Goal: Task Accomplishment & Management: Manage account settings

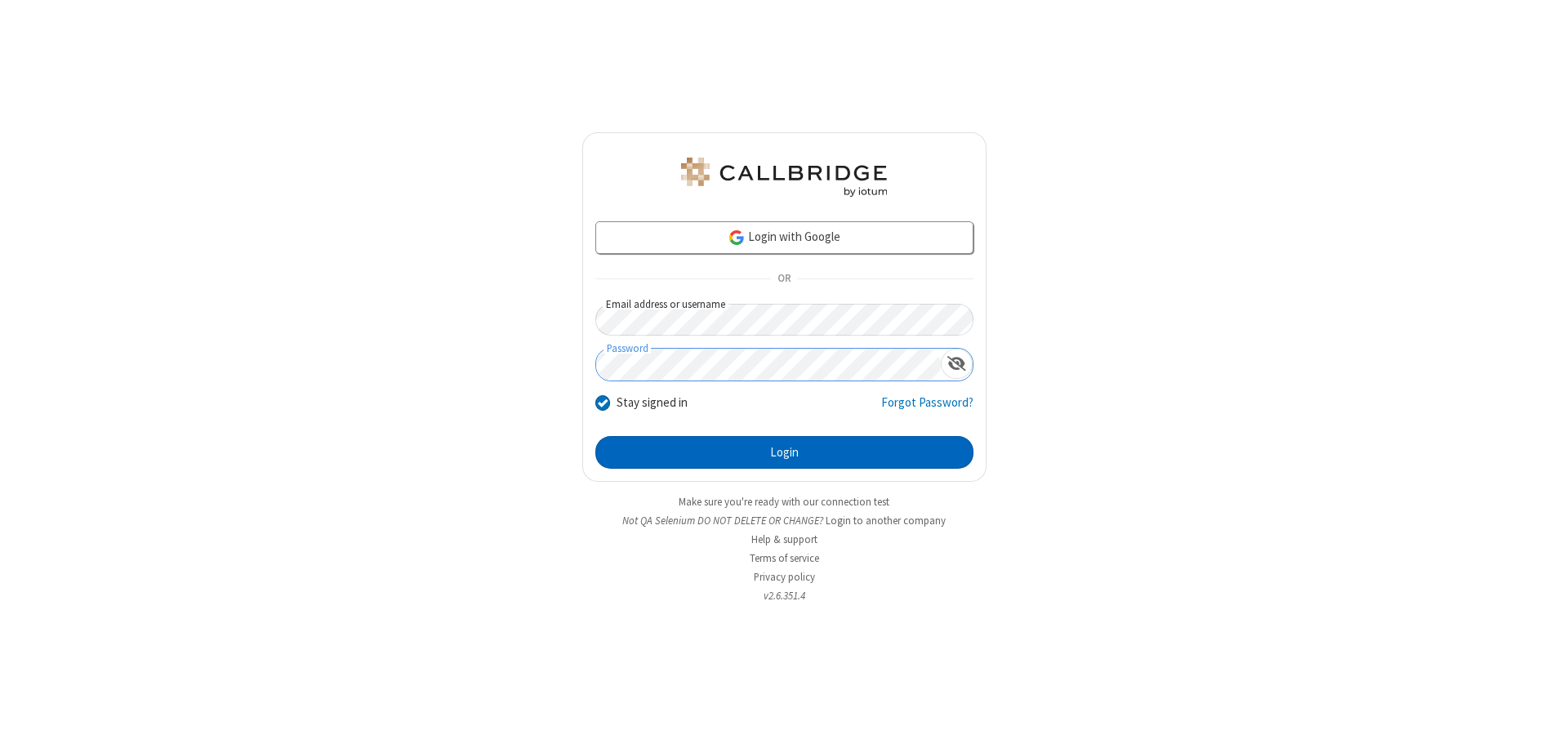
click at [784, 452] on button "Login" at bounding box center [784, 452] width 379 height 33
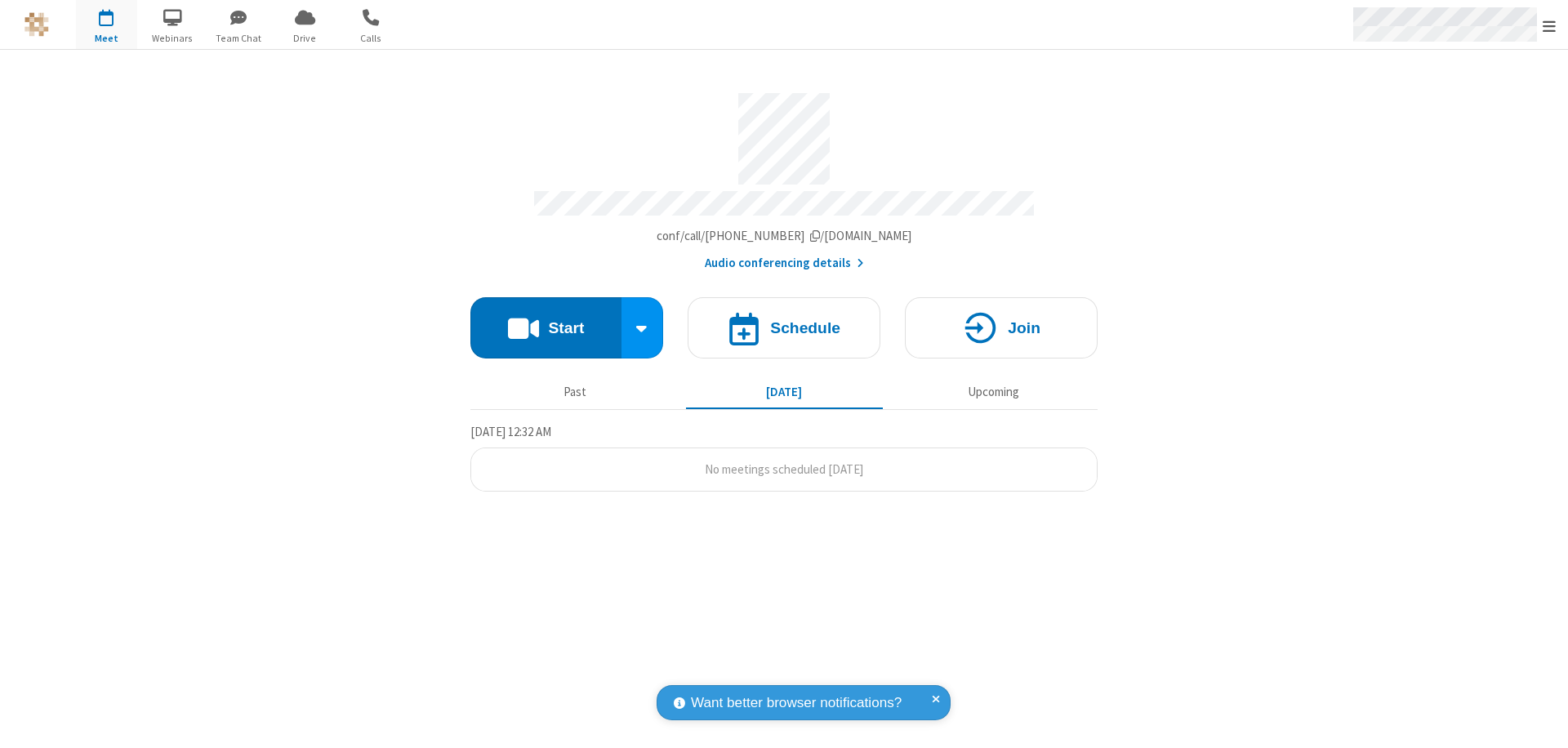
click at [1549, 26] on span "Open menu" at bounding box center [1549, 26] width 13 height 16
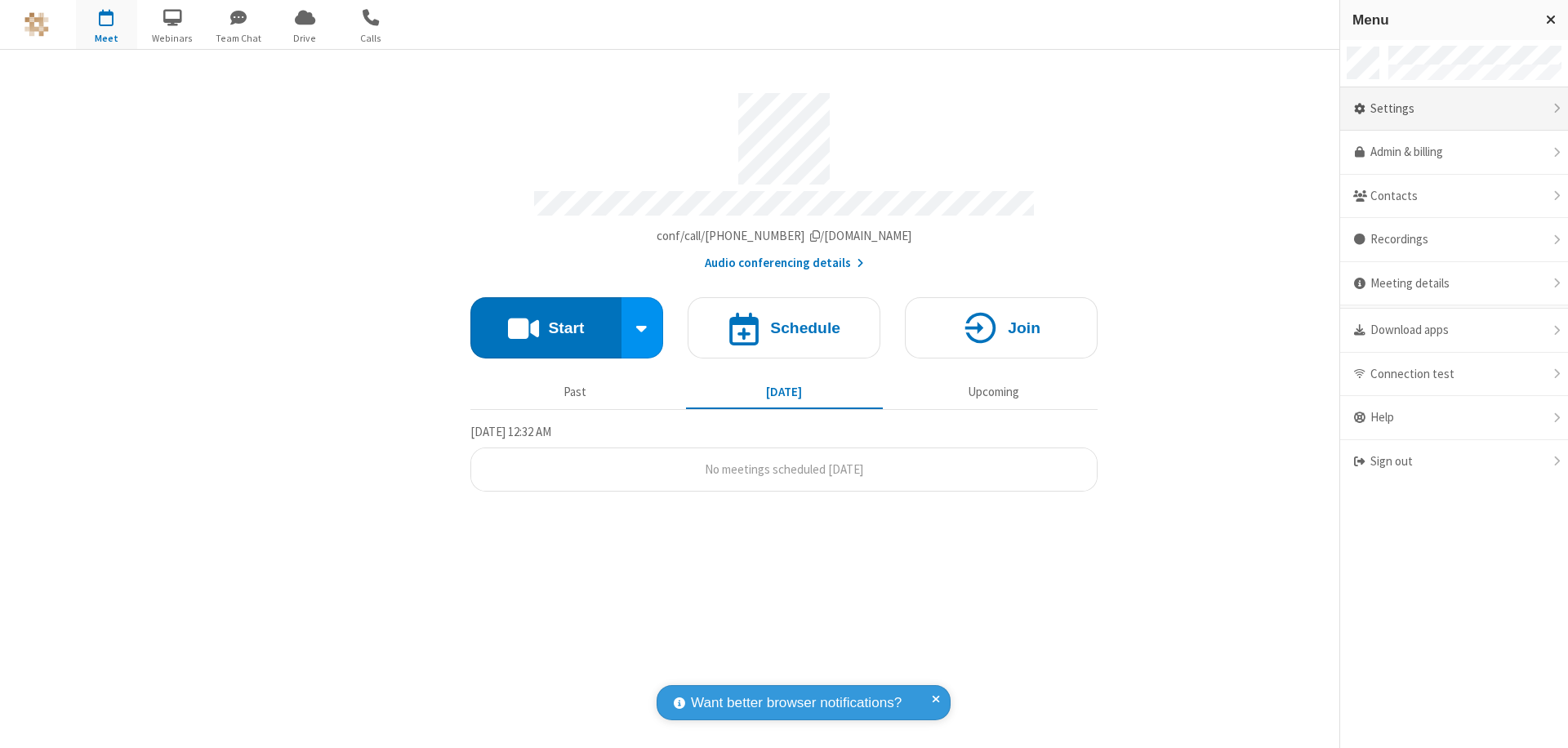
click at [1454, 109] on div "Settings" at bounding box center [1454, 110] width 228 height 45
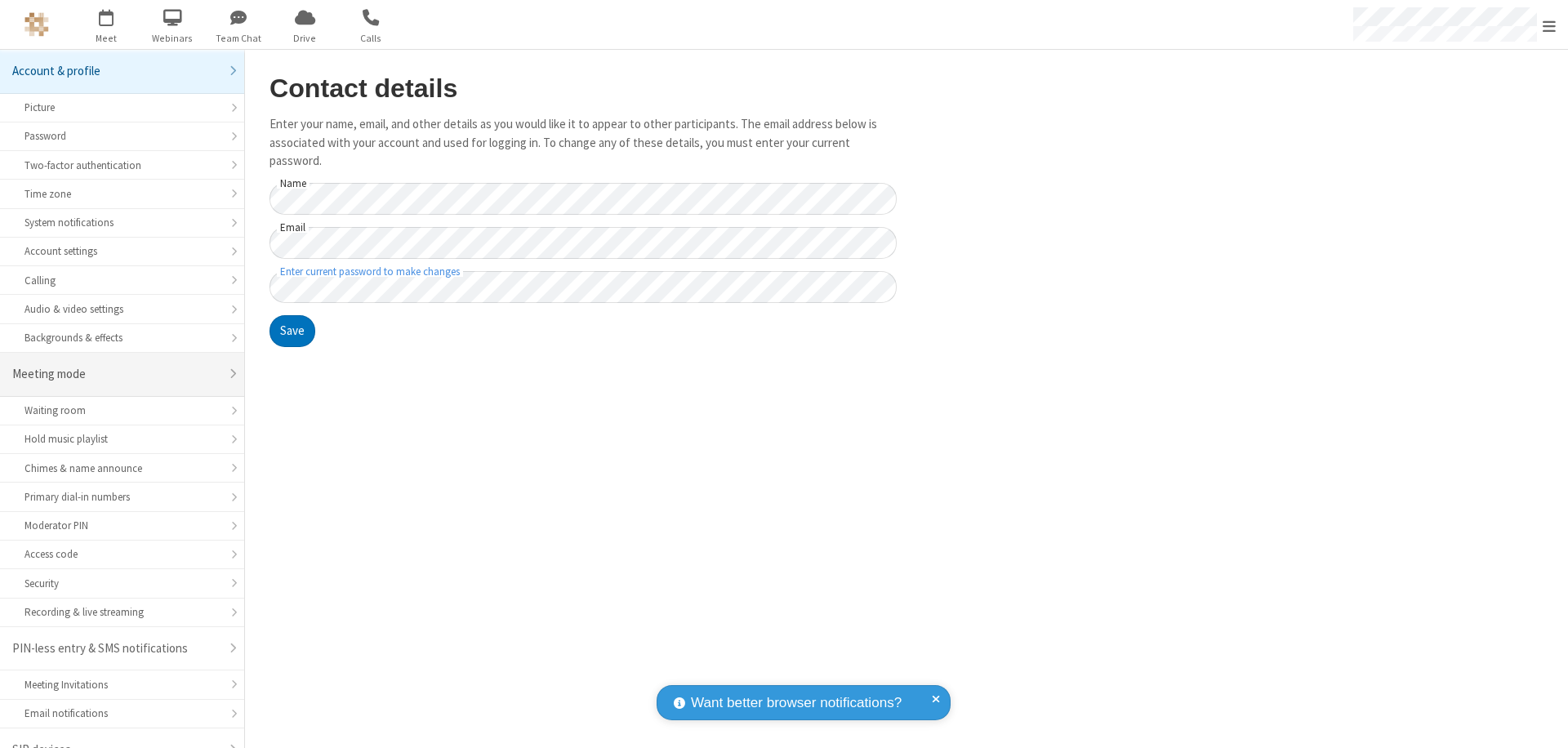
click at [116, 365] on div "Meeting mode" at bounding box center [116, 374] width 207 height 19
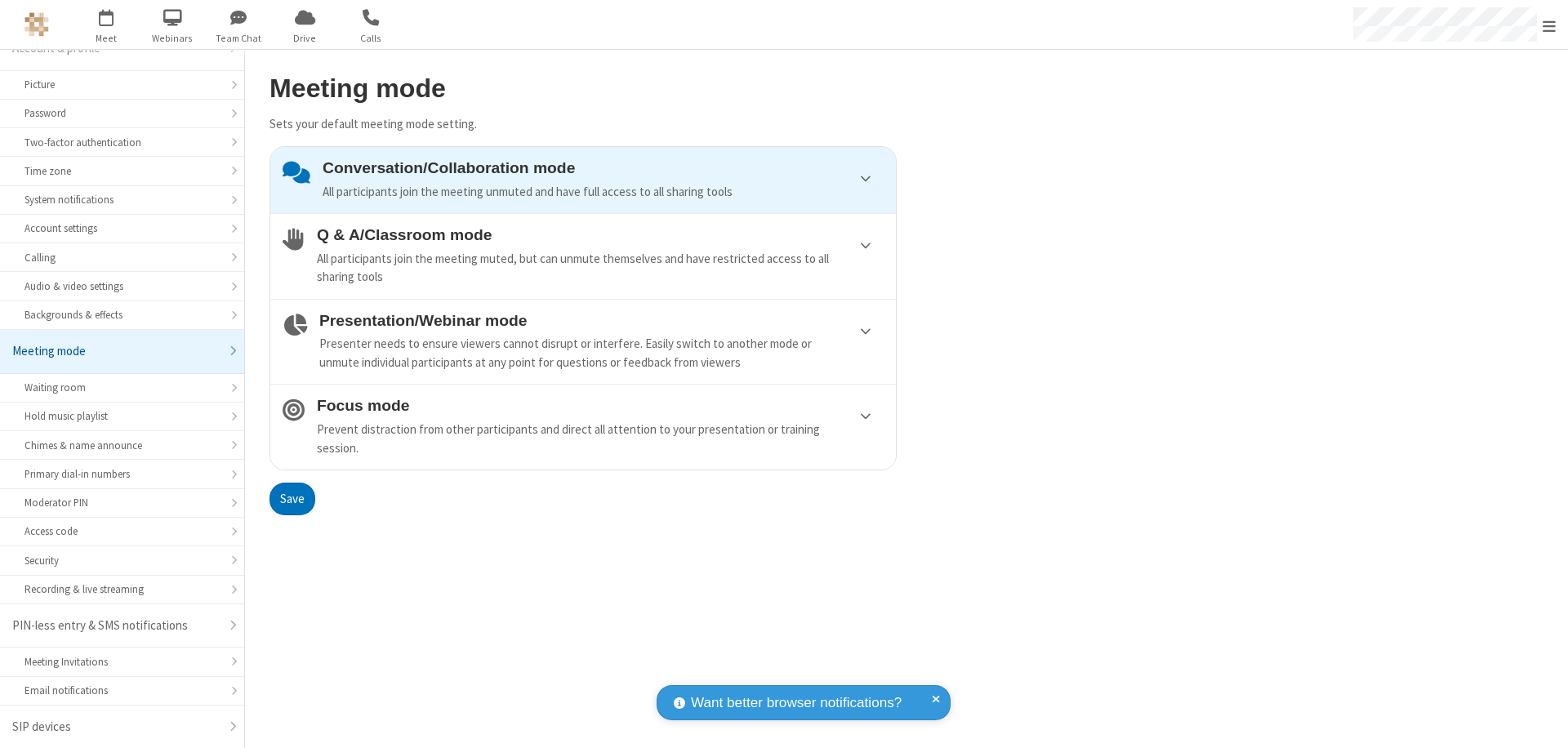
click at [583, 180] on div "Conversation/Collaboration mode All participants join the meeting unmuted and h…" at bounding box center [603, 180] width 561 height 42
click at [292, 498] on button "Save" at bounding box center [292, 499] width 45 height 33
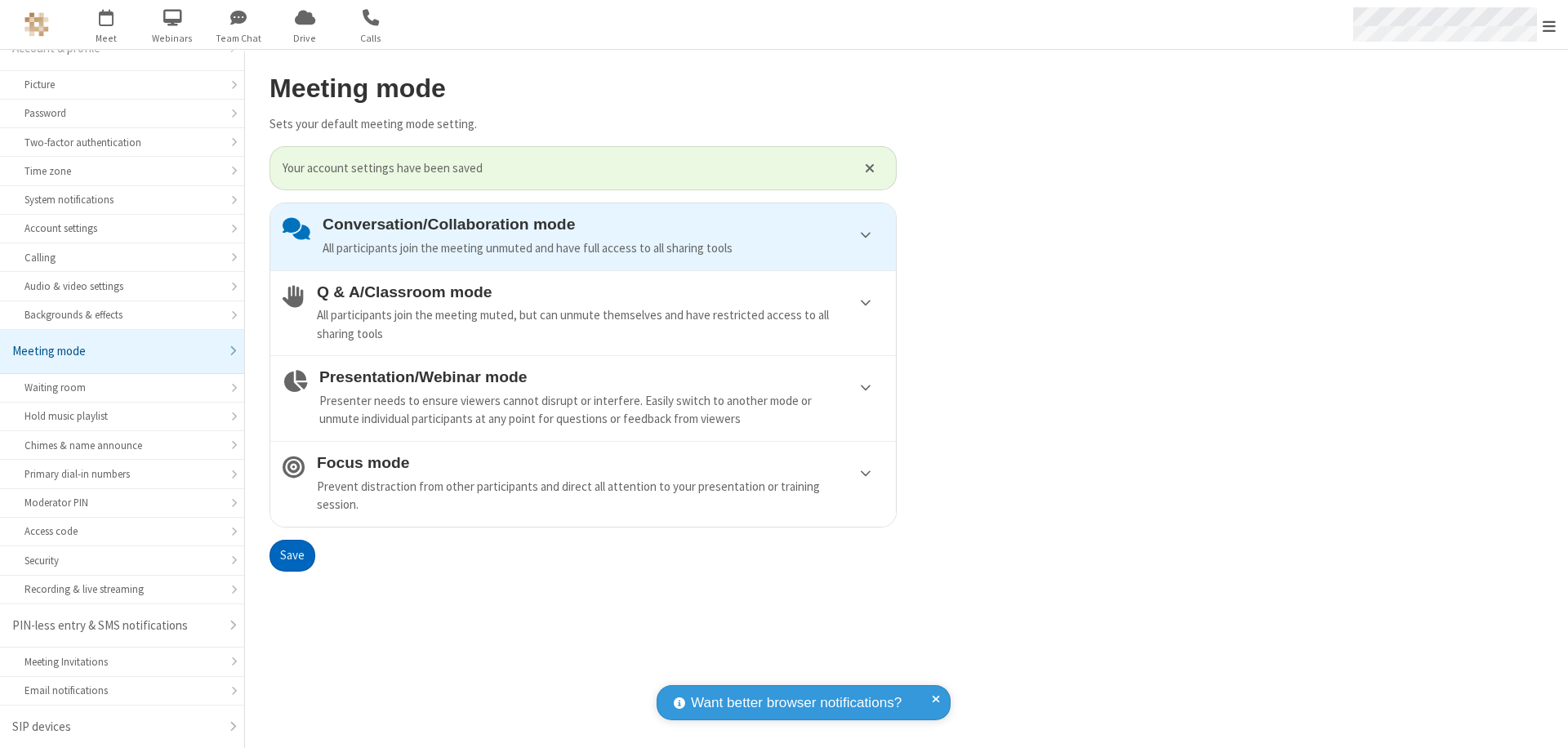
click at [1549, 25] on span "Open menu" at bounding box center [1549, 26] width 13 height 16
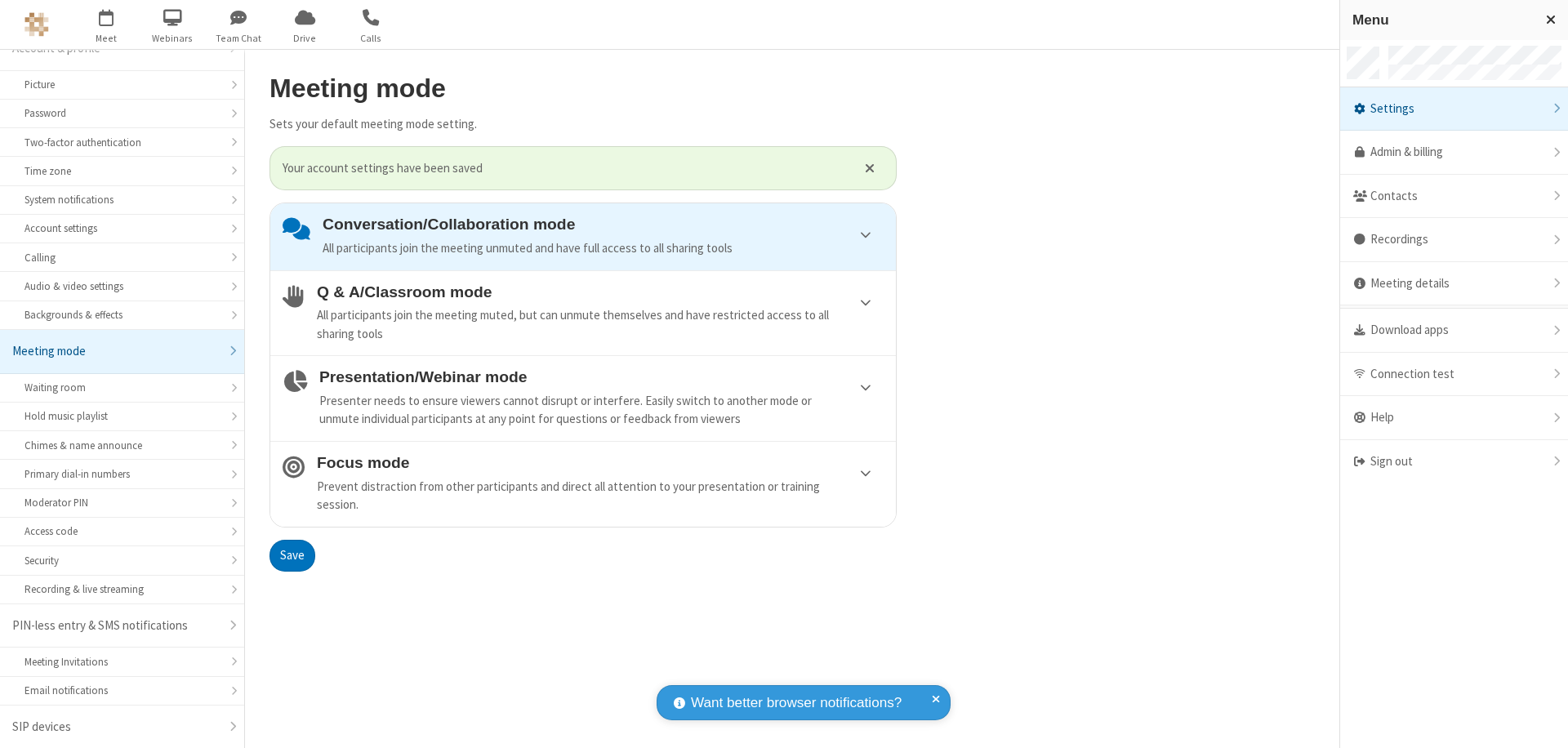
click at [1454, 461] on div "Sign out" at bounding box center [1454, 461] width 228 height 44
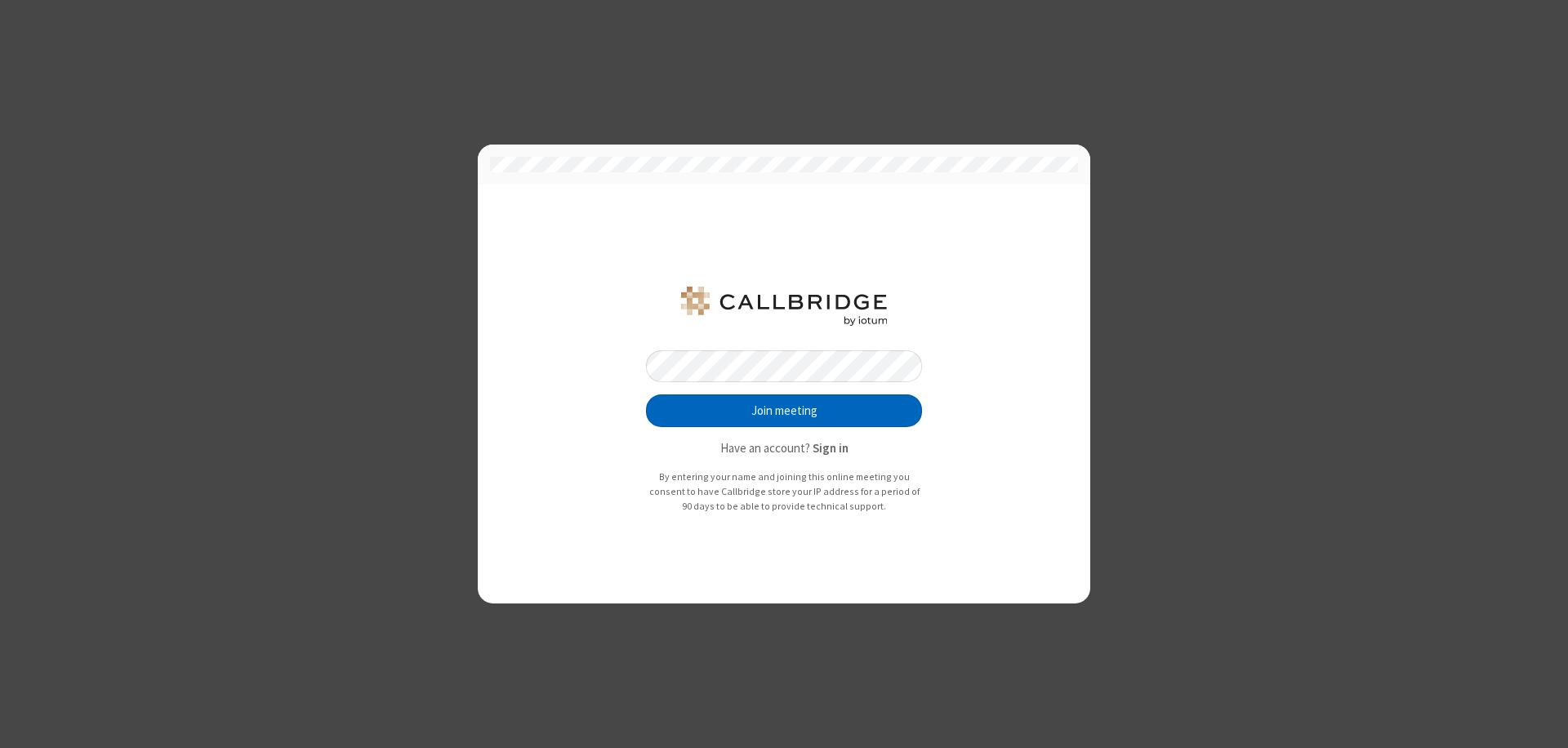
click at [784, 411] on button "Join meeting" at bounding box center [784, 411] width 276 height 33
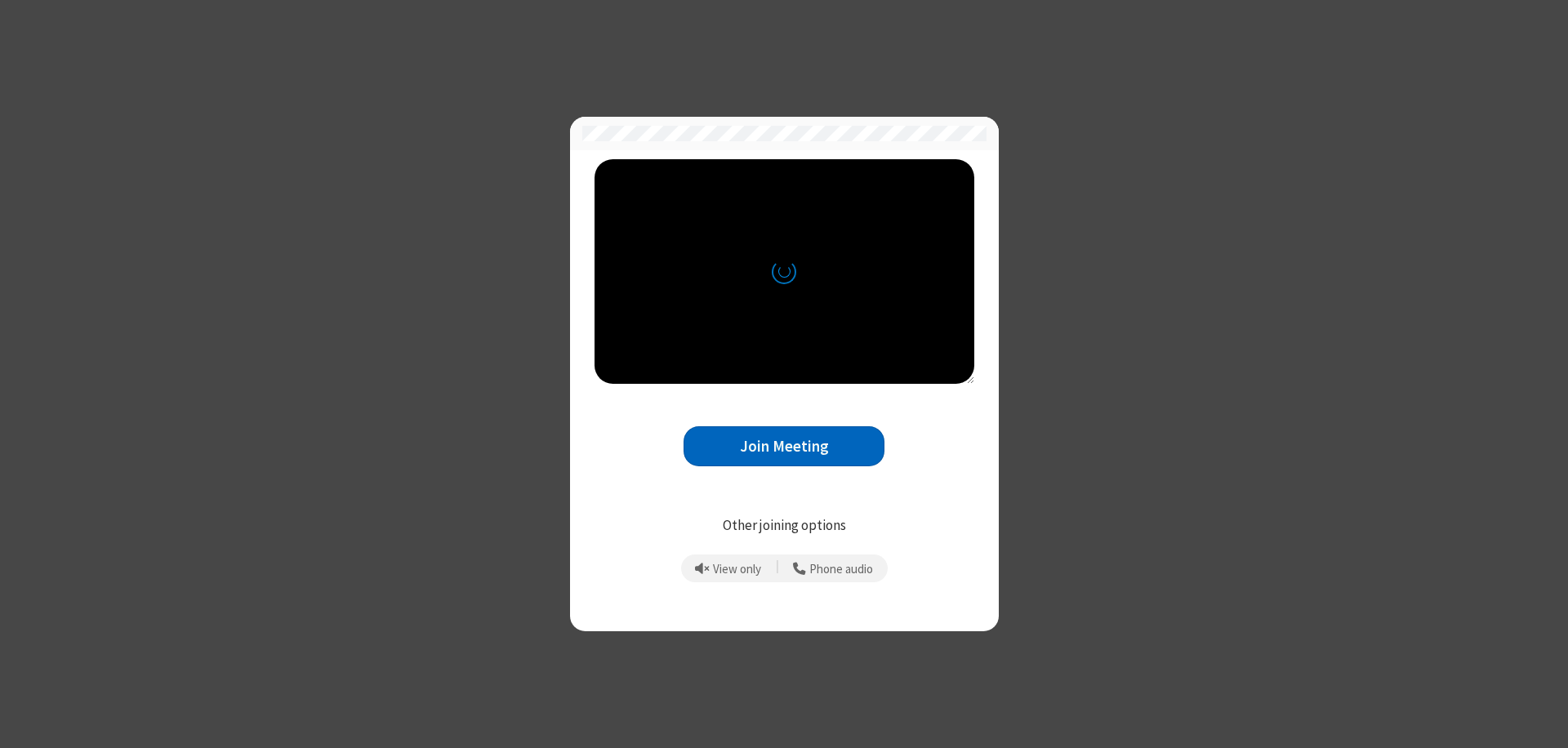
click at [784, 446] on button "Join Meeting" at bounding box center [784, 446] width 201 height 40
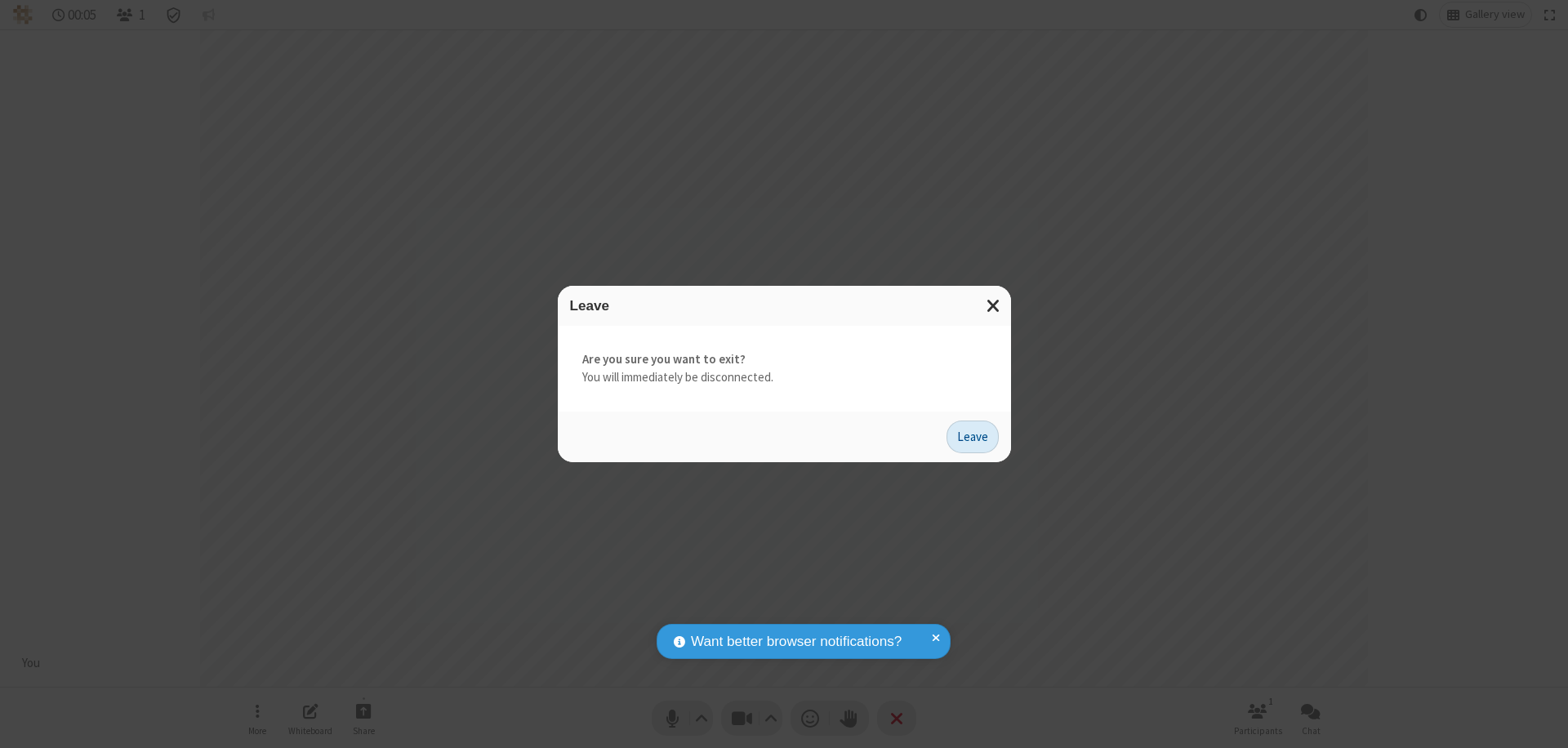
click at [973, 436] on button "Leave" at bounding box center [972, 436] width 52 height 33
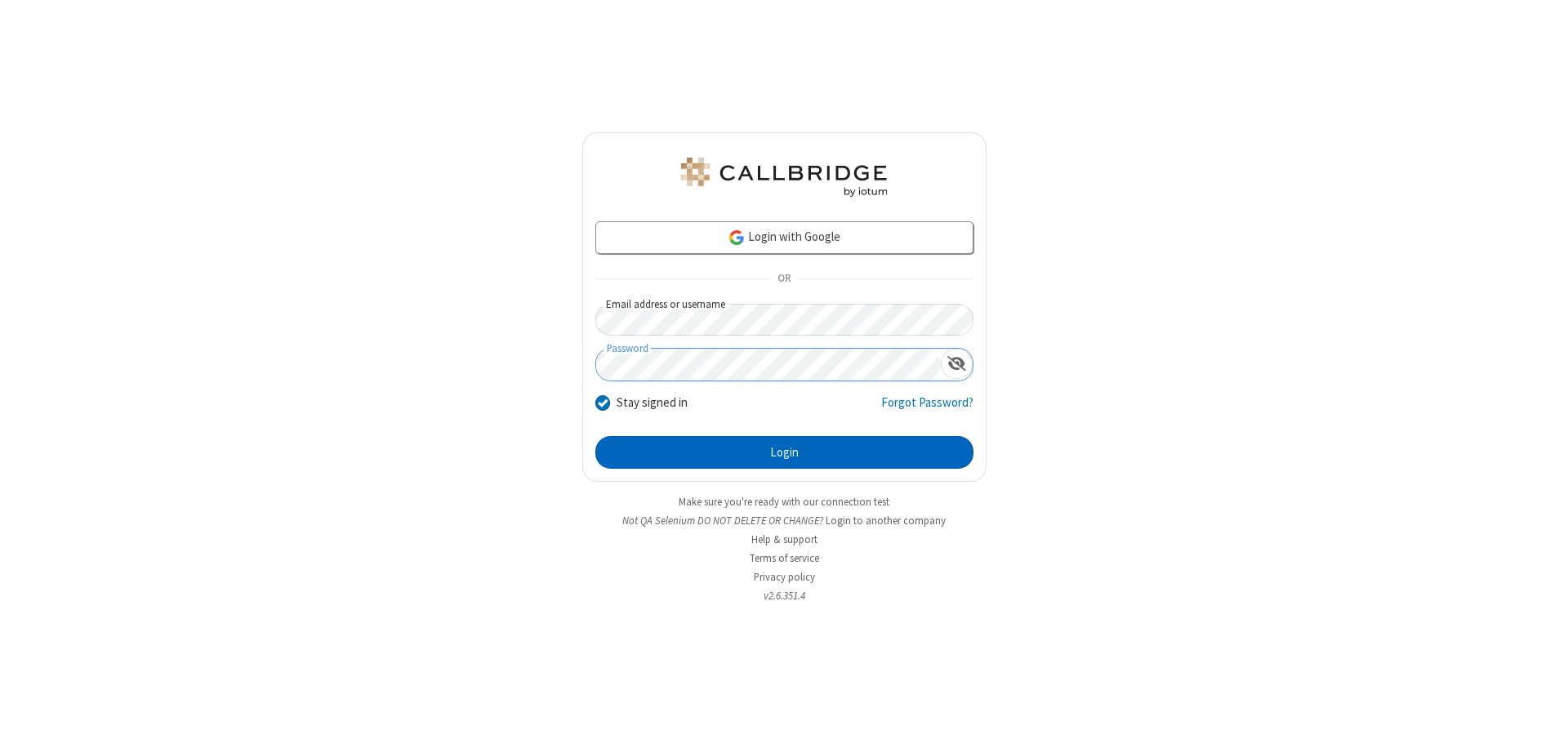
click at [784, 452] on button "Login" at bounding box center [784, 452] width 379 height 33
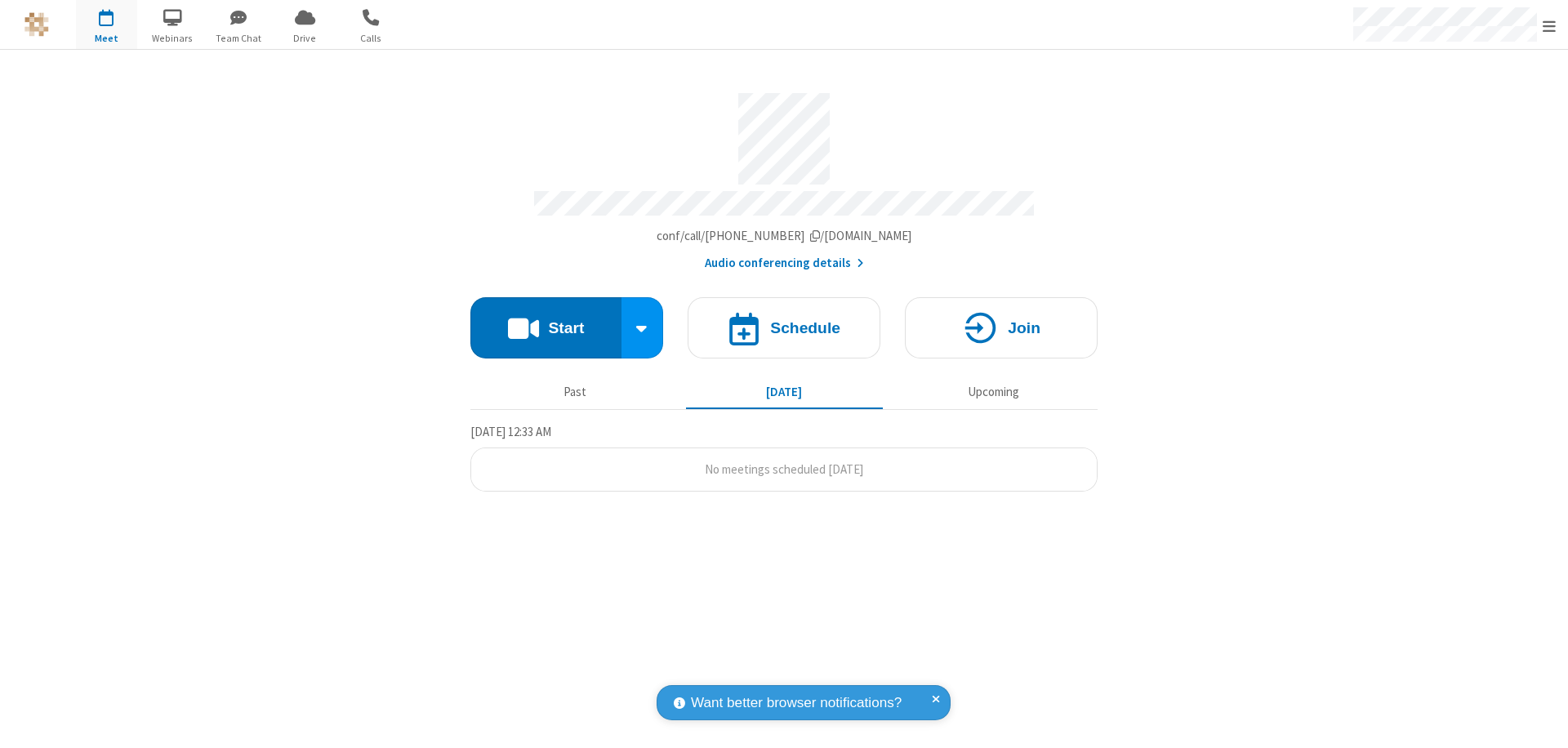
click at [1549, 26] on span "Open menu" at bounding box center [1549, 26] width 13 height 16
click at [1454, 109] on div "Settings" at bounding box center [1454, 110] width 228 height 45
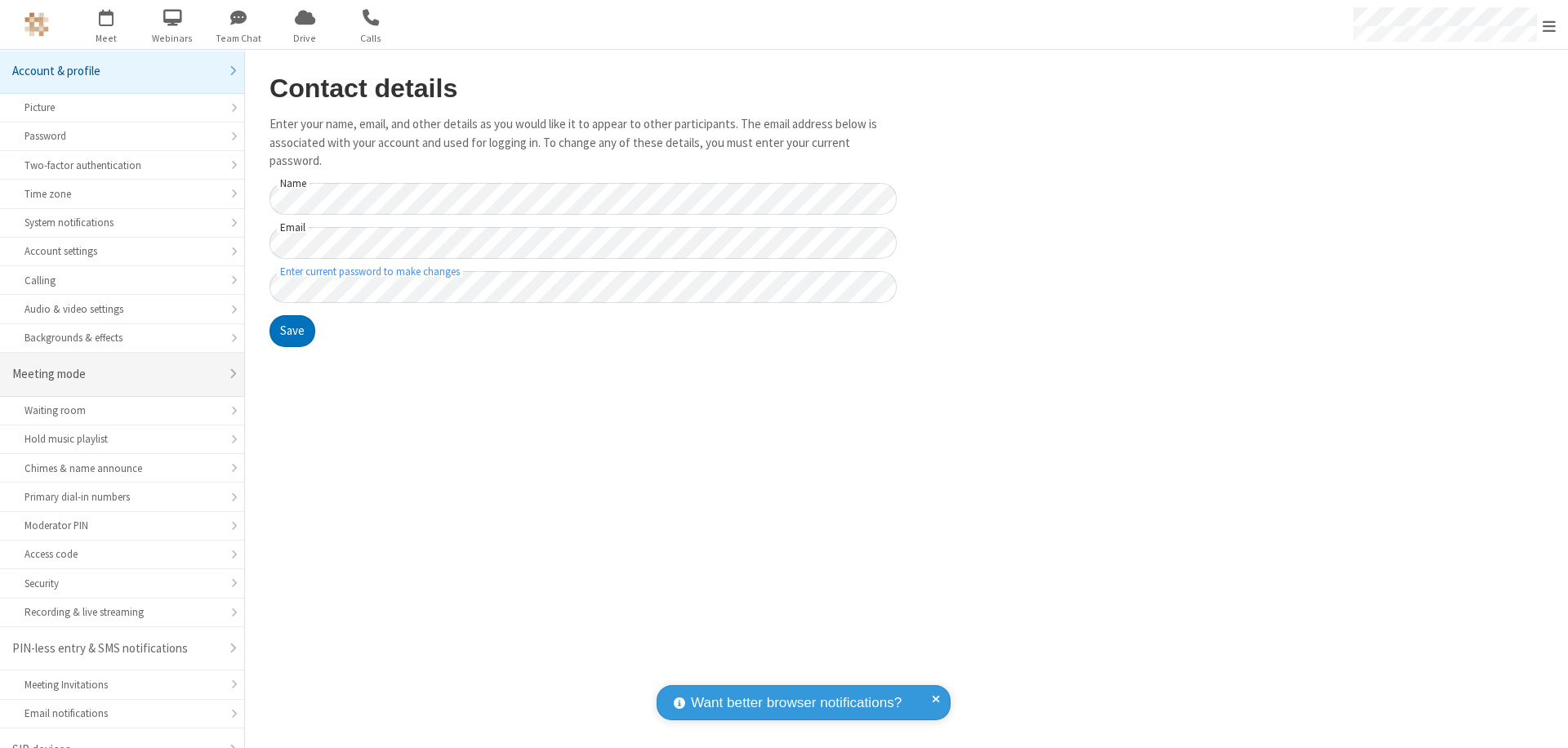
click at [116, 365] on div "Meeting mode" at bounding box center [116, 374] width 207 height 19
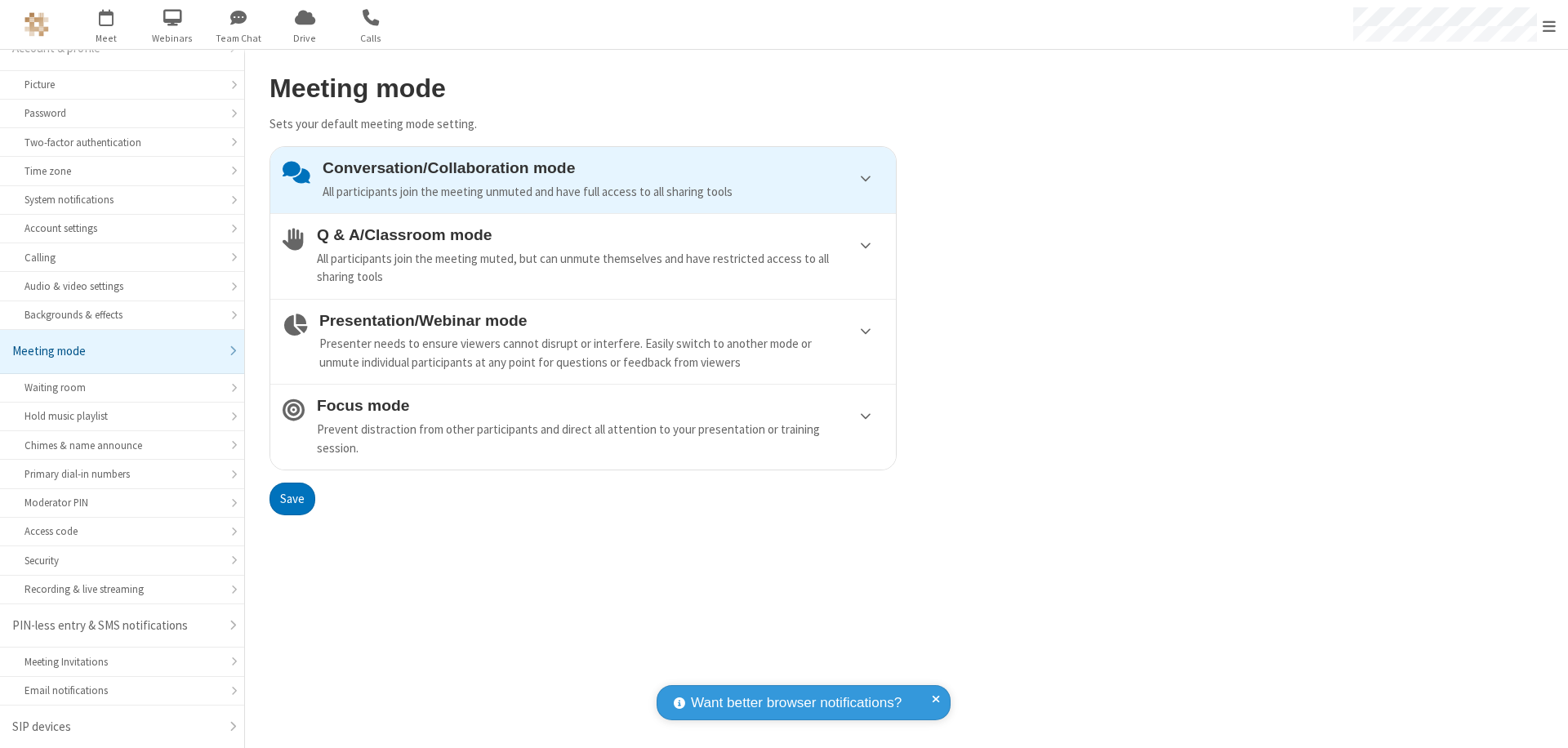
click at [583, 180] on div "Conversation/Collaboration mode All participants join the meeting unmuted and h…" at bounding box center [603, 180] width 561 height 42
click at [292, 498] on button "Save" at bounding box center [292, 499] width 45 height 33
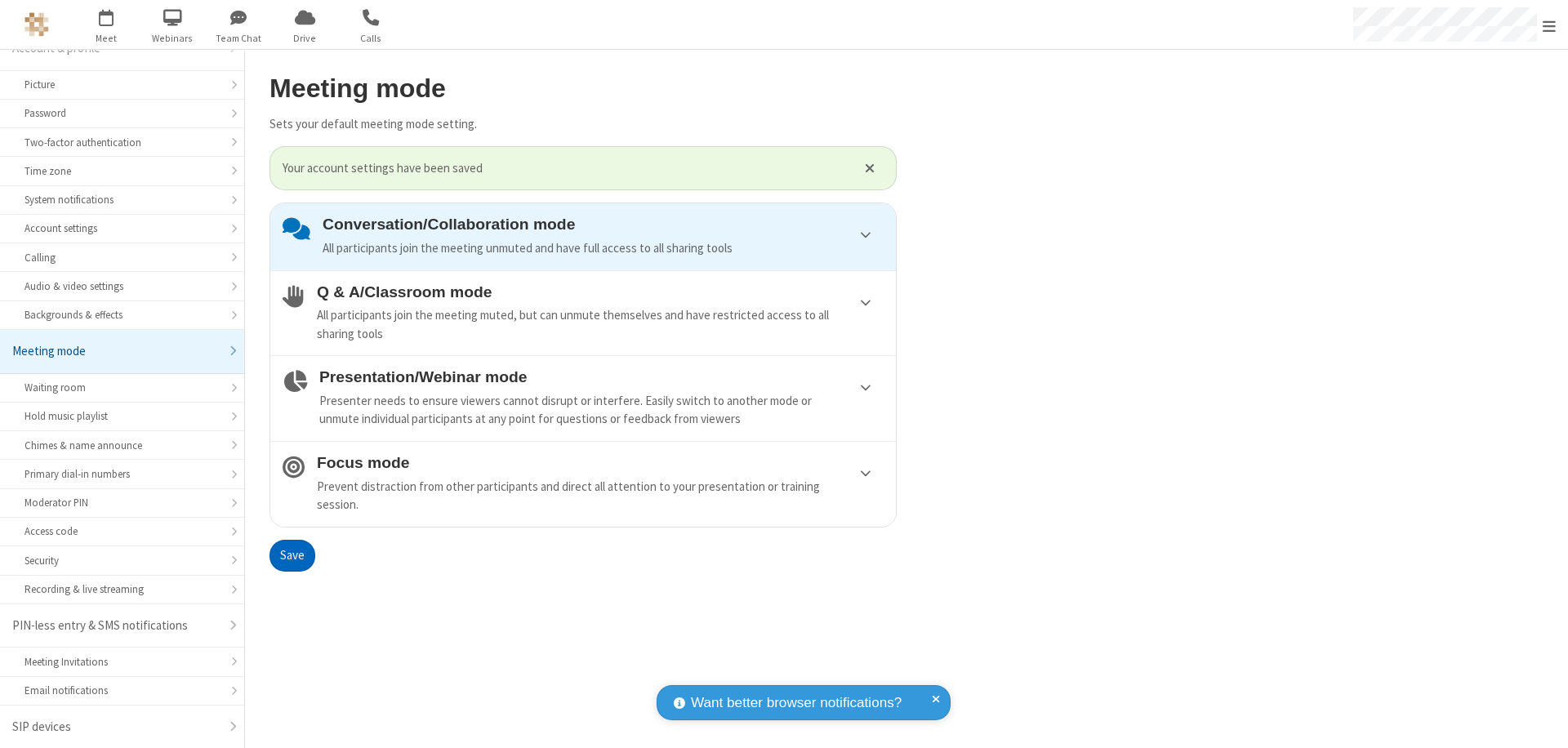
click at [1549, 25] on span "Open menu" at bounding box center [1549, 26] width 13 height 16
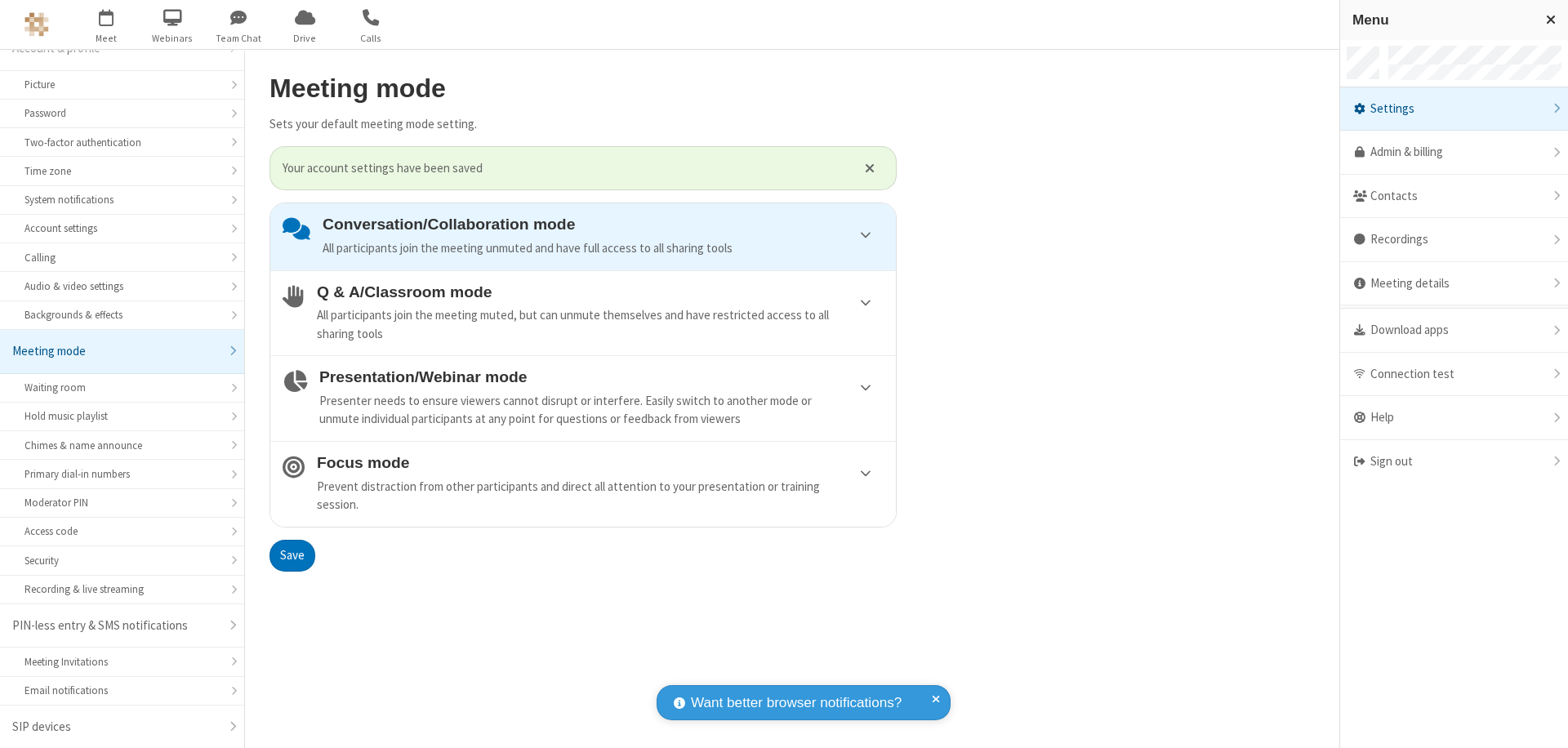
click at [1460, 461] on div "Sign out" at bounding box center [1454, 461] width 228 height 44
